Goal: Find specific page/section: Find specific page/section

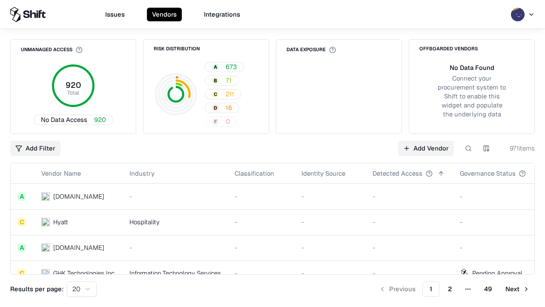
click at [273, 153] on div "Add Filter Add Vendor 971 items" at bounding box center [272, 148] width 525 height 15
click at [35, 148] on html "Issues Vendors Integrations Unmanaged Access 920 Total No Data Access 920 Risk …" at bounding box center [272, 153] width 545 height 307
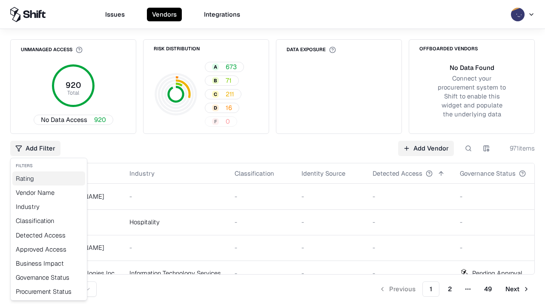
click at [49, 178] on div "Rating" at bounding box center [48, 178] width 73 height 14
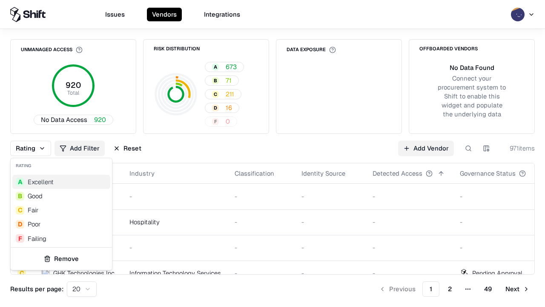
click at [273, 153] on html "Issues Vendors Integrations Unmanaged Access 920 Total No Data Access 920 Risk …" at bounding box center [272, 153] width 545 height 307
click at [273, 153] on div "Rating Add Filter Reset Add Vendor 971 items" at bounding box center [272, 148] width 525 height 15
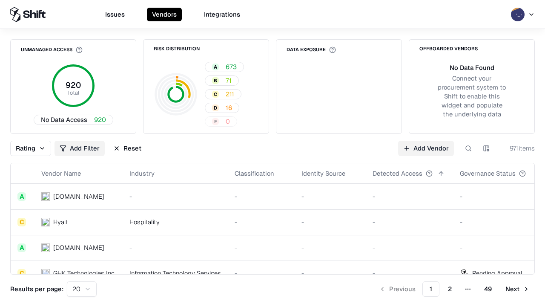
click at [127, 148] on button "Reset" at bounding box center [127, 148] width 38 height 15
click at [273, 153] on div "Add Filter Add Vendor 971 items" at bounding box center [272, 148] width 525 height 15
click at [35, 148] on html "Issues Vendors Integrations Unmanaged Access 920 Total No Data Access 920 Risk …" at bounding box center [272, 153] width 545 height 307
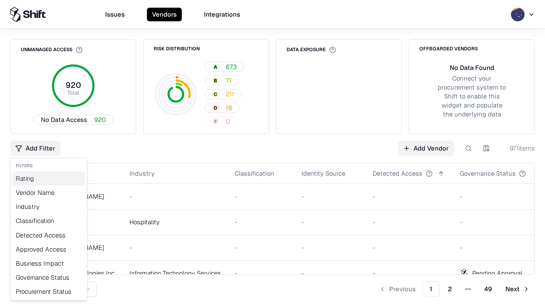
click at [49, 178] on div "Rating" at bounding box center [48, 178] width 73 height 14
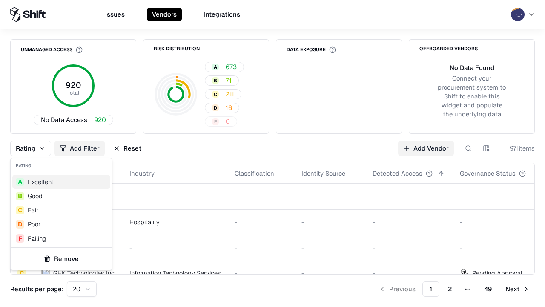
click at [61, 224] on div "D Poor" at bounding box center [61, 224] width 98 height 14
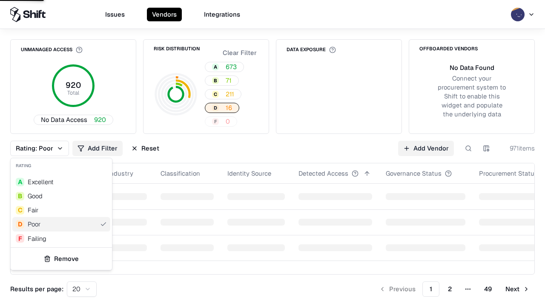
click at [273, 153] on html "Issues Vendors Integrations Unmanaged Access 920 Total No Data Access 920 Risk …" at bounding box center [272, 153] width 545 height 307
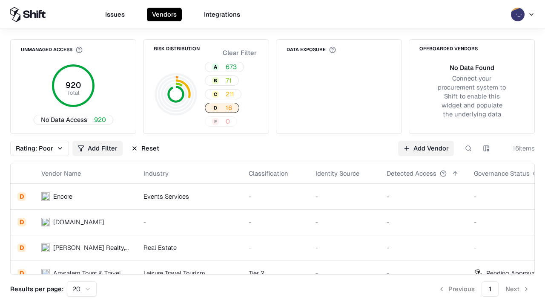
click at [273, 153] on div "Rating: Poor Add Filter Reset Add Vendor 16 items" at bounding box center [272, 148] width 525 height 15
click at [145, 148] on button "Reset" at bounding box center [145, 148] width 38 height 15
click at [273, 153] on div "Add Filter Add Vendor 16 items" at bounding box center [272, 148] width 525 height 15
click at [35, 148] on html "Issues Vendors Integrations Unmanaged Access 920 Total No Data Access 920 Risk …" at bounding box center [272, 153] width 545 height 307
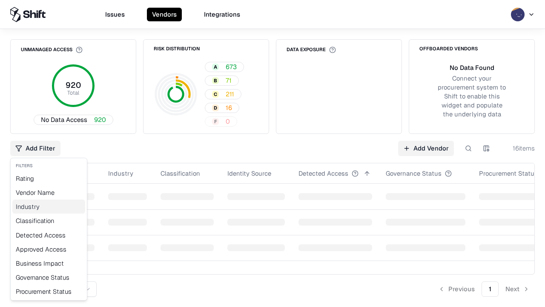
click at [49, 206] on div "Industry" at bounding box center [48, 206] width 73 height 14
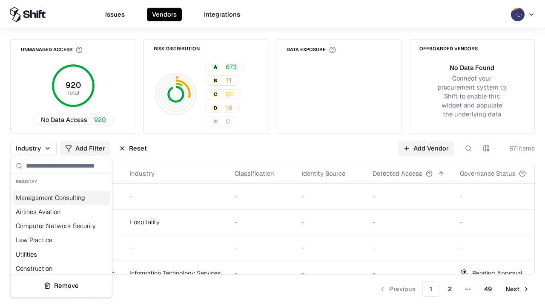
click at [273, 153] on html "Issues Vendors Integrations Unmanaged Access 920 Total No Data Access 920 Risk …" at bounding box center [272, 153] width 545 height 307
